Goal: Ask a question

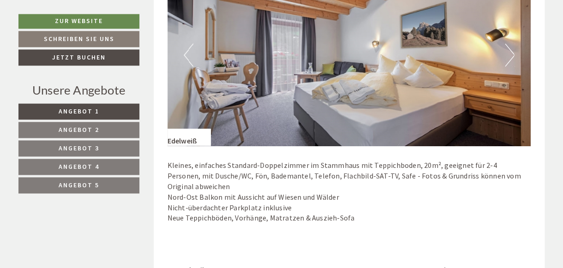
scroll to position [1753, 0]
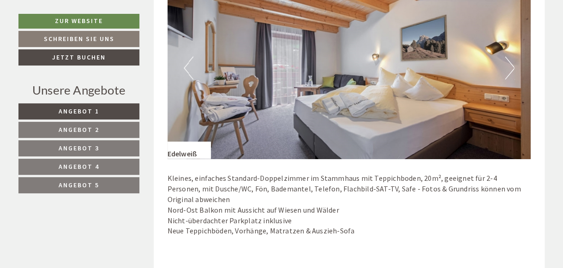
click at [516, 51] on img at bounding box center [348, 68] width 363 height 182
click at [513, 56] on button "Next" at bounding box center [510, 67] width 10 height 23
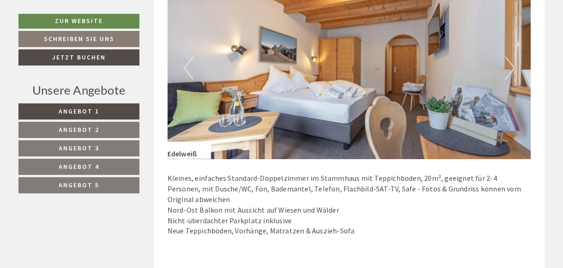
click at [513, 56] on button "Next" at bounding box center [510, 67] width 10 height 23
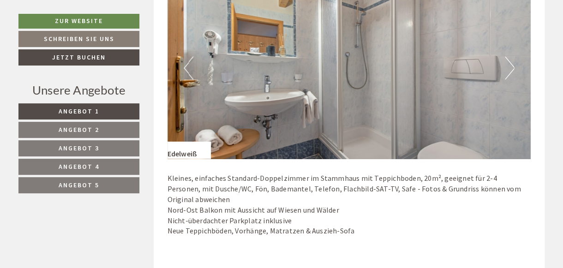
click at [513, 56] on button "Next" at bounding box center [510, 67] width 10 height 23
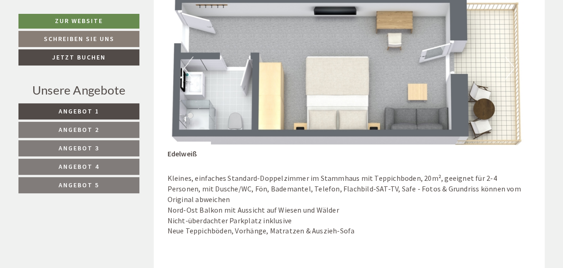
click at [513, 56] on button "Next" at bounding box center [510, 67] width 10 height 23
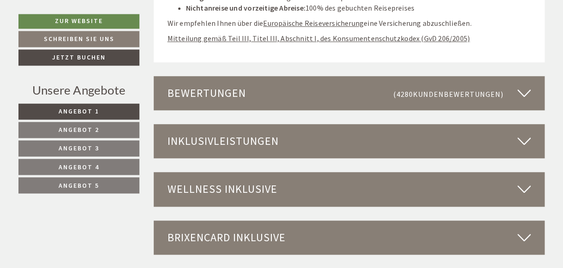
scroll to position [2630, 0]
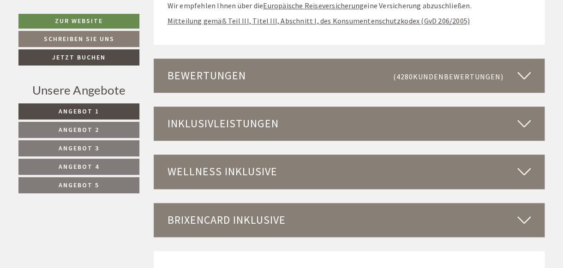
click at [291, 107] on div "Inklusivleistungen" at bounding box center [349, 124] width 391 height 34
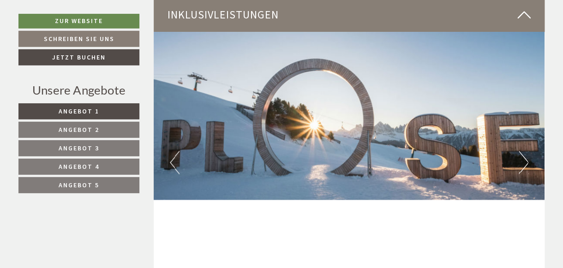
scroll to position [2727, 0]
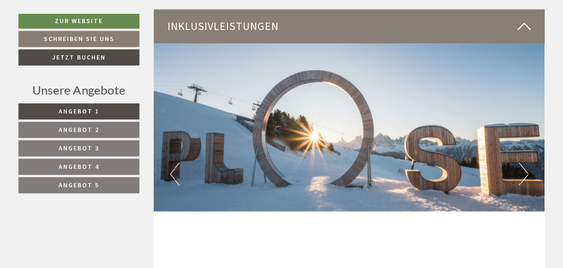
click at [522, 162] on button "Next" at bounding box center [523, 173] width 10 height 23
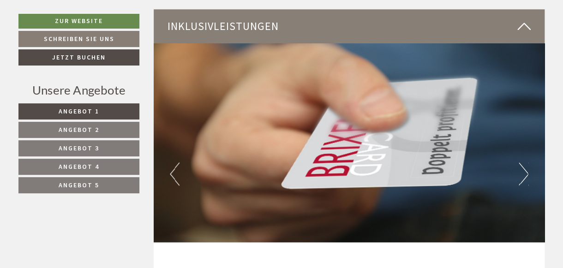
click at [522, 162] on button "Next" at bounding box center [523, 173] width 10 height 23
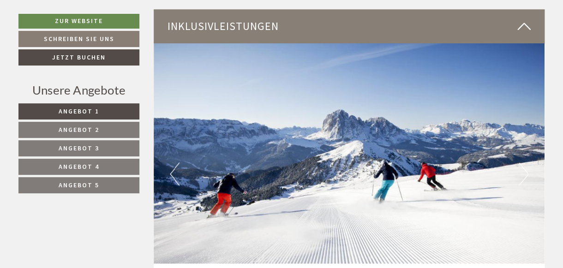
click at [522, 162] on button "Next" at bounding box center [523, 173] width 10 height 23
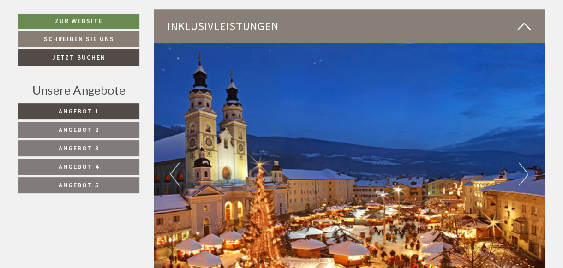
click at [522, 162] on button "Next" at bounding box center [523, 173] width 10 height 23
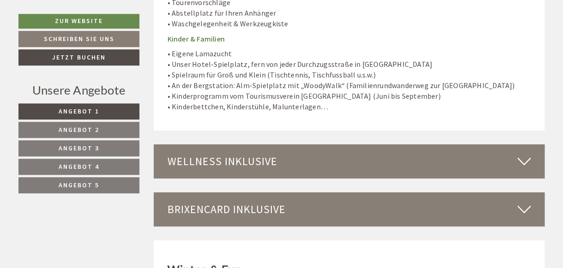
scroll to position [3458, 0]
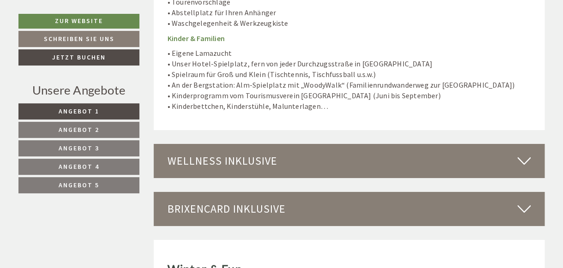
click at [352, 144] on div "Wellness inklusive" at bounding box center [349, 161] width 391 height 34
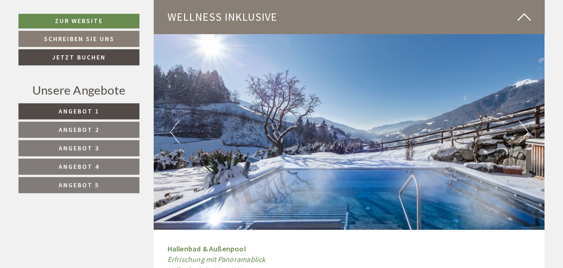
scroll to position [3604, 0]
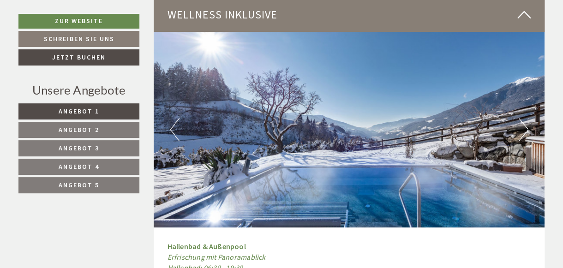
click at [522, 118] on button "Next" at bounding box center [523, 129] width 10 height 23
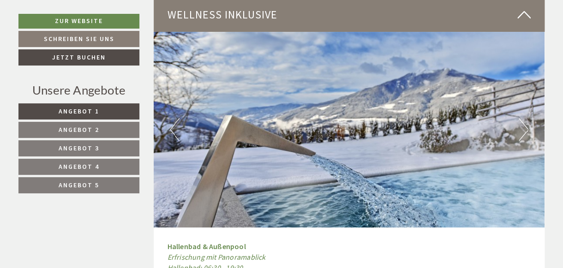
click at [522, 118] on button "Next" at bounding box center [523, 129] width 10 height 23
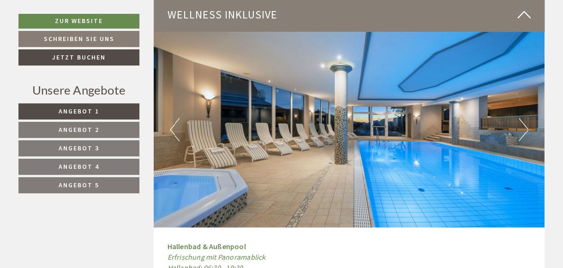
click at [522, 118] on button "Next" at bounding box center [523, 129] width 10 height 23
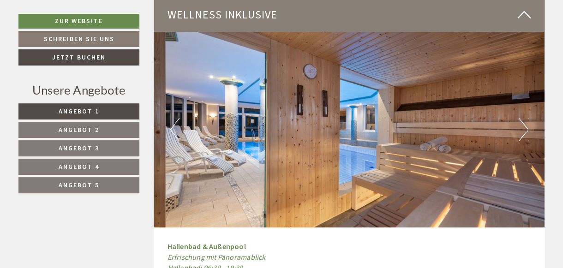
click at [522, 118] on button "Next" at bounding box center [523, 129] width 10 height 23
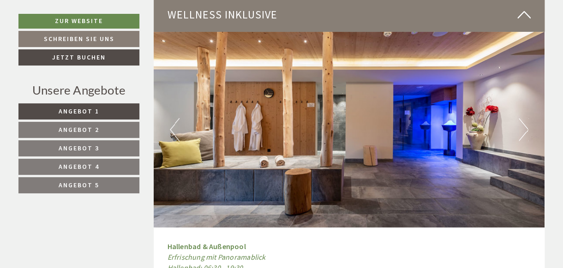
click at [522, 118] on button "Next" at bounding box center [523, 129] width 10 height 23
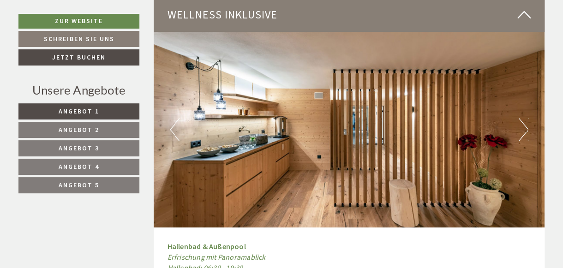
click at [522, 118] on button "Next" at bounding box center [523, 129] width 10 height 23
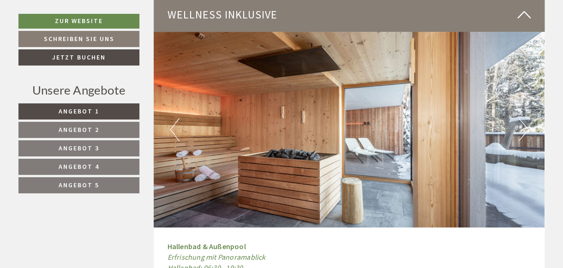
click at [522, 118] on button "Next" at bounding box center [523, 129] width 10 height 23
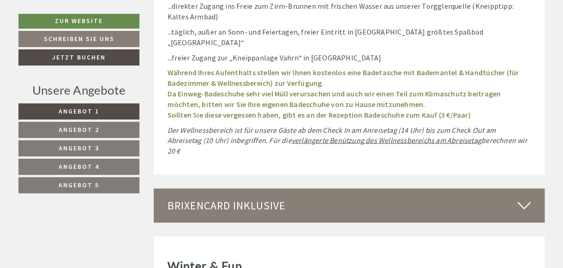
scroll to position [4286, 0]
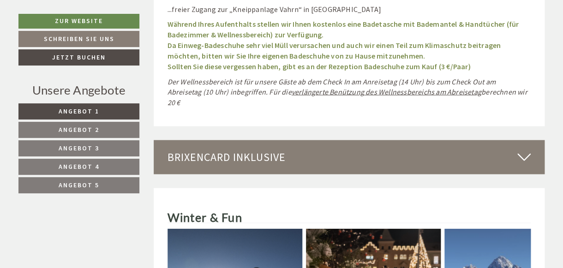
click at [517, 140] on div "BrixenCard inklusive" at bounding box center [349, 157] width 391 height 34
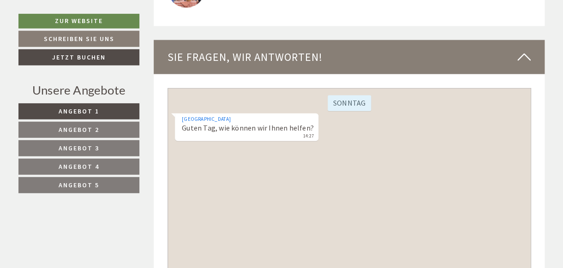
scroll to position [5455, 0]
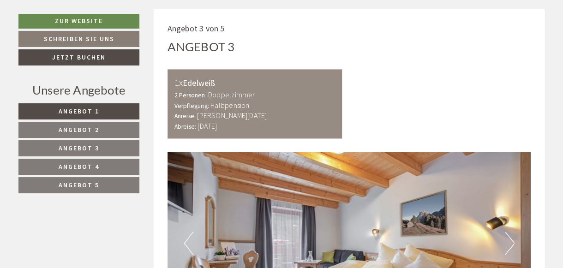
scroll to position [1705, 0]
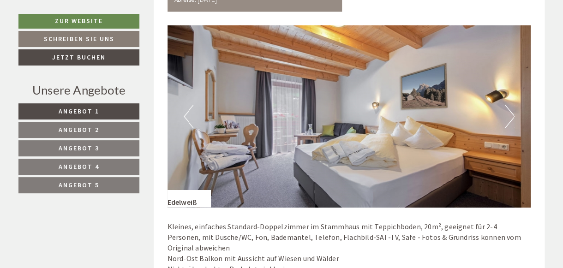
click at [511, 105] on button "Next" at bounding box center [510, 116] width 10 height 23
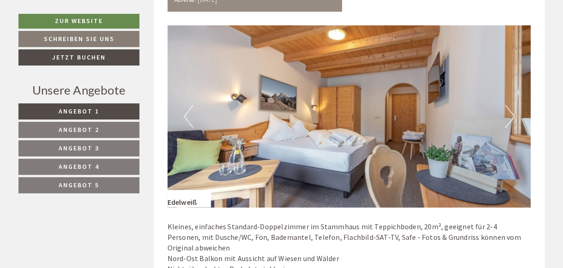
click at [511, 105] on button "Next" at bounding box center [510, 116] width 10 height 23
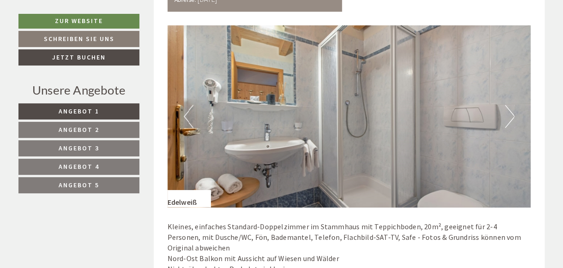
click at [511, 105] on button "Next" at bounding box center [510, 116] width 10 height 23
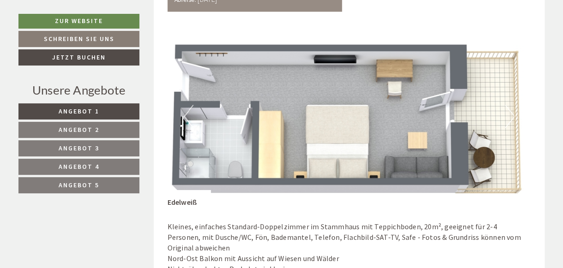
click at [511, 105] on button "Next" at bounding box center [510, 116] width 10 height 23
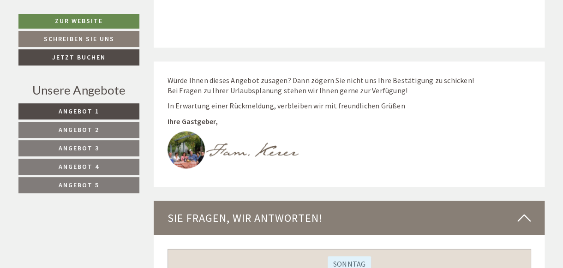
scroll to position [5503, 0]
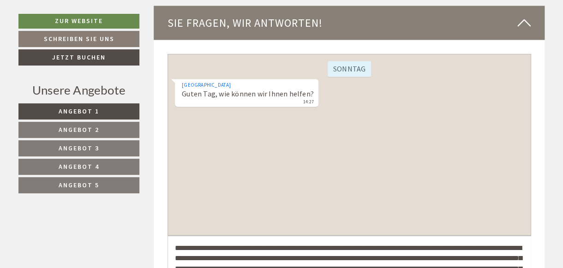
click at [378, 268] on textarea "**********" at bounding box center [348, 259] width 363 height 47
type textarea "**********"
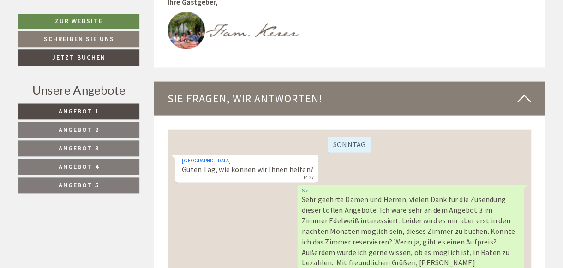
scroll to position [5406, 0]
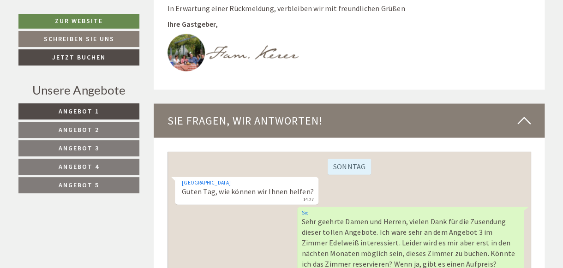
click at [133, 39] on link "Schreiben Sie uns" at bounding box center [78, 39] width 121 height 16
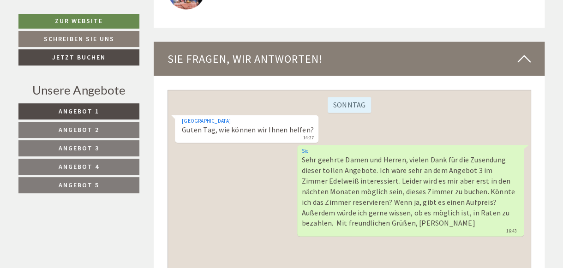
scroll to position [5418, 0]
